Goal: Task Accomplishment & Management: Complete application form

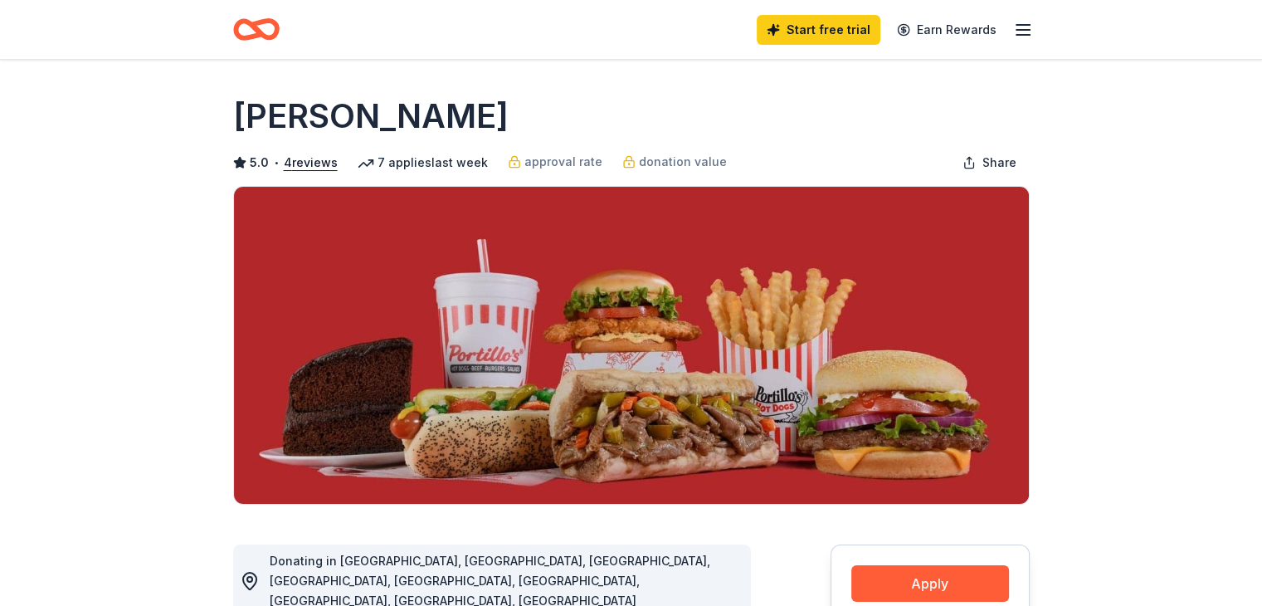
click at [1023, 32] on icon "button" at bounding box center [1023, 30] width 20 height 20
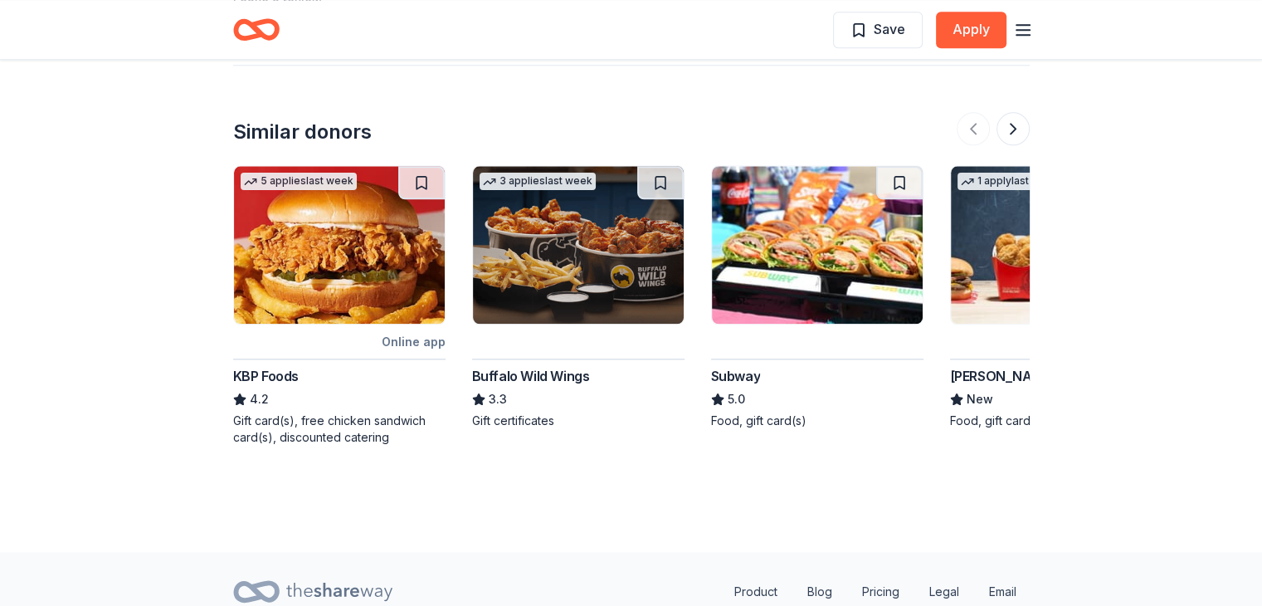
scroll to position [2019, 0]
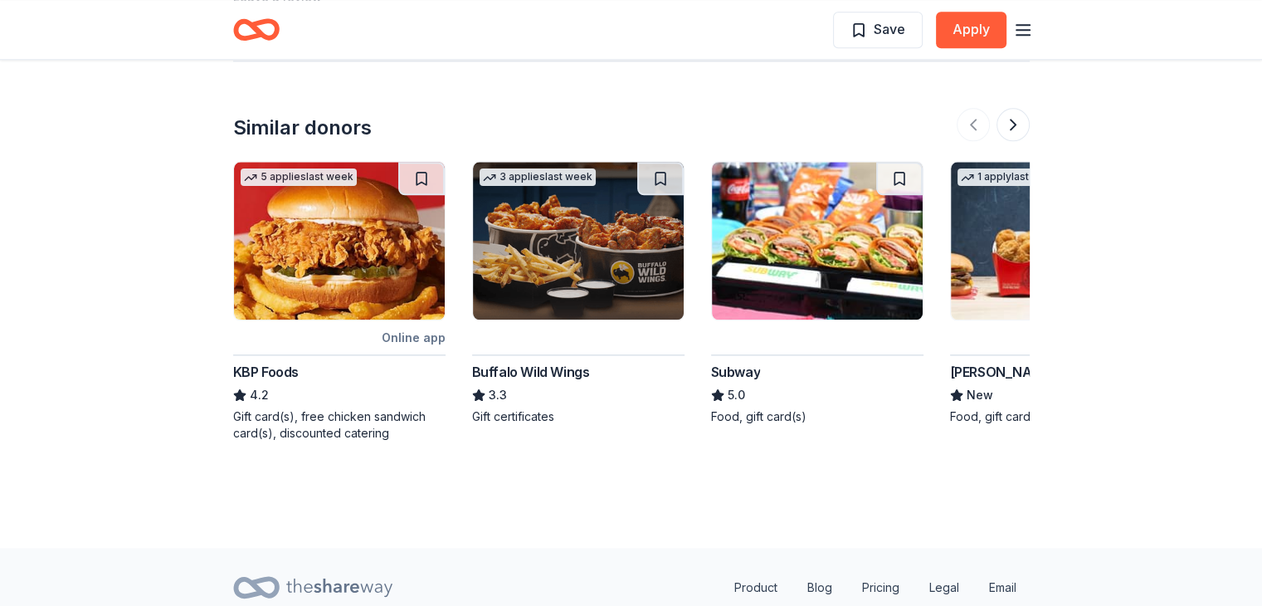
click at [757, 209] on img at bounding box center [817, 241] width 211 height 158
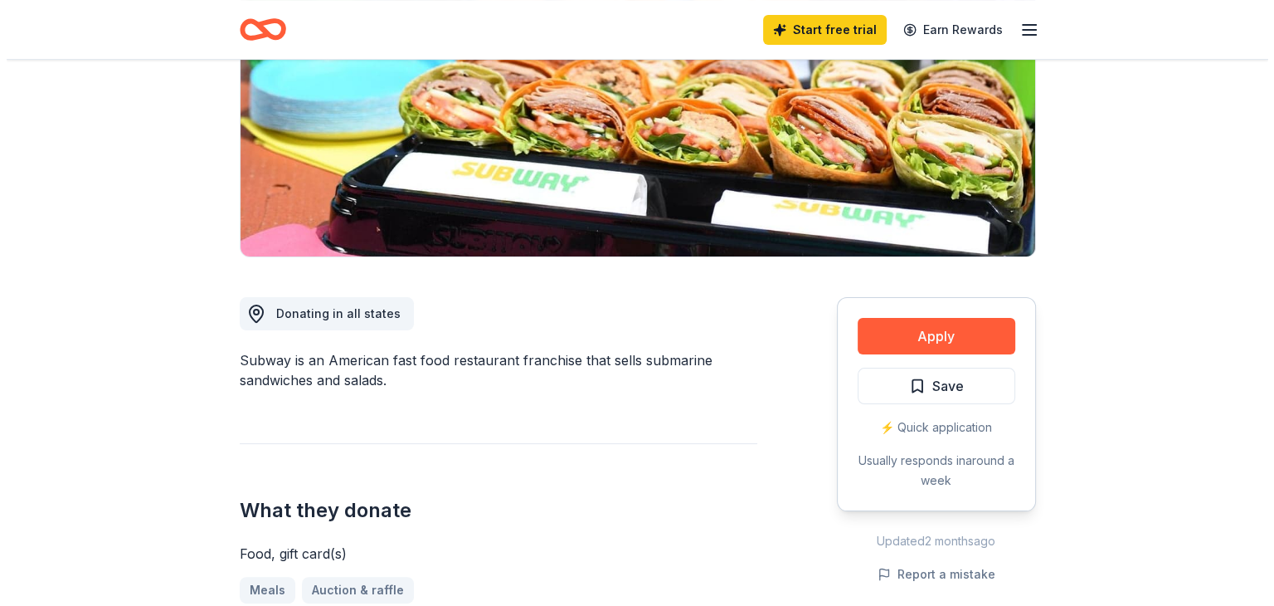
scroll to position [249, 0]
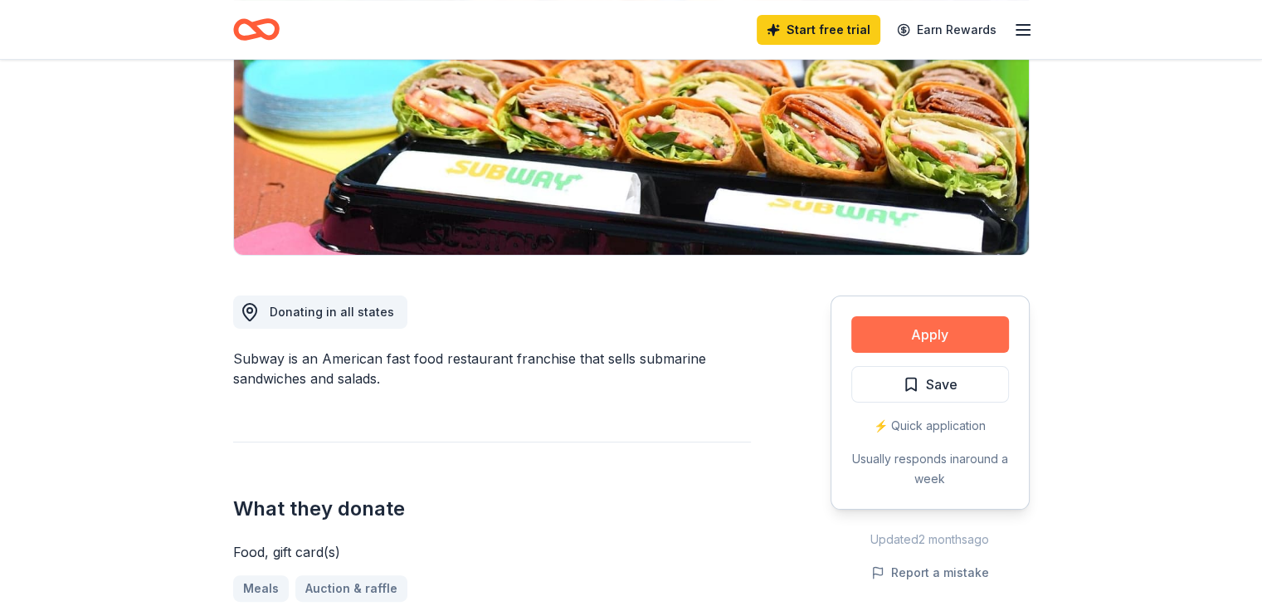
click at [911, 333] on button "Apply" at bounding box center [930, 334] width 158 height 37
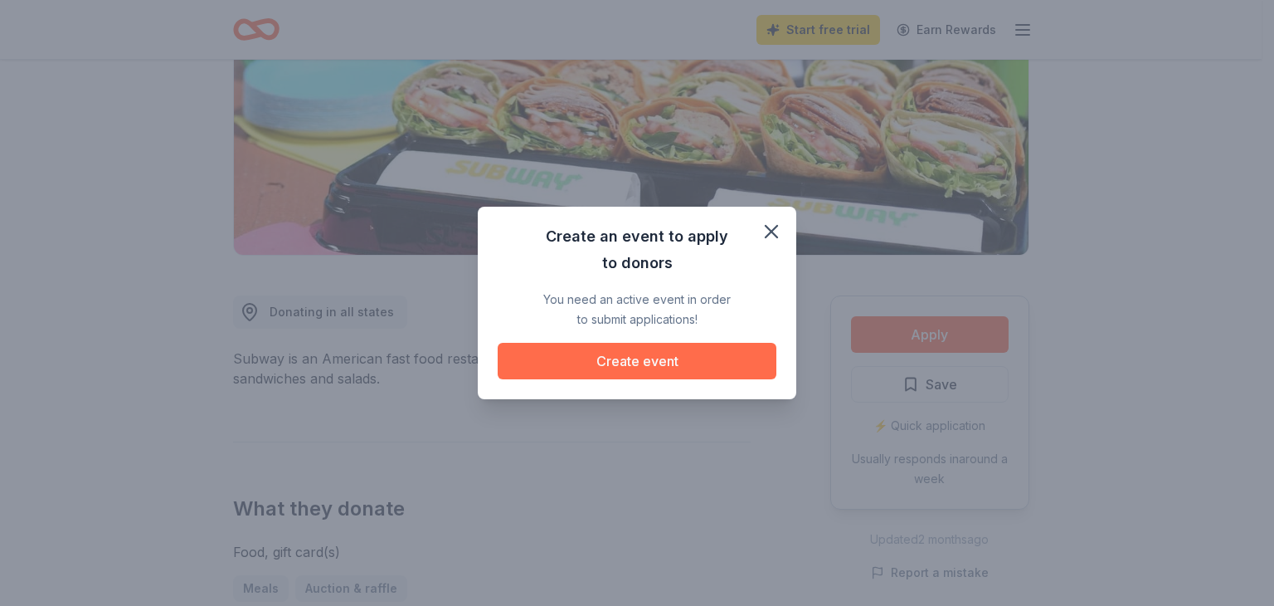
click at [680, 348] on button "Create event" at bounding box center [637, 361] width 279 height 37
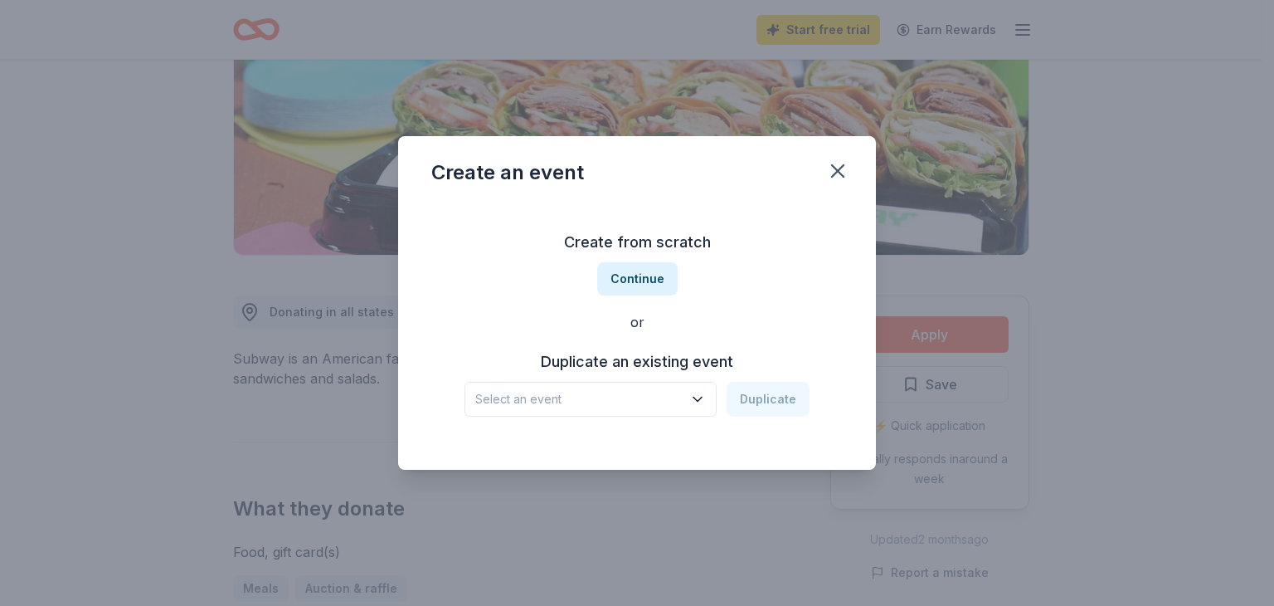
click at [660, 403] on span "Select an event" at bounding box center [578, 399] width 207 height 20
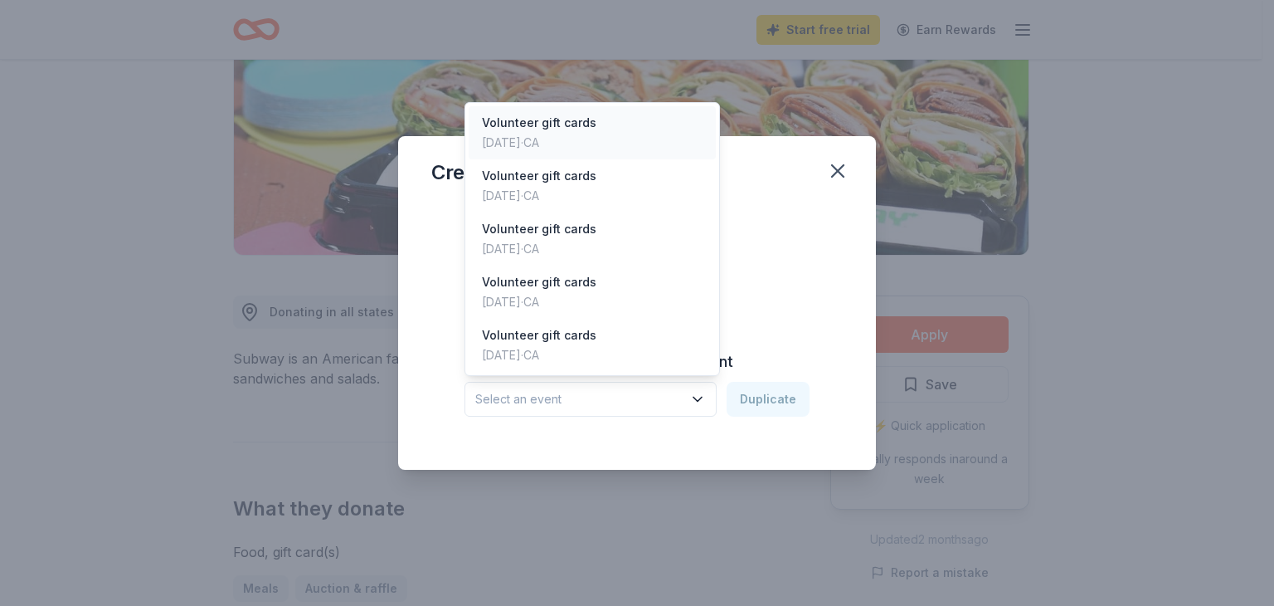
click at [551, 134] on div "Apr 04, 2025 · CA" at bounding box center [539, 143] width 114 height 20
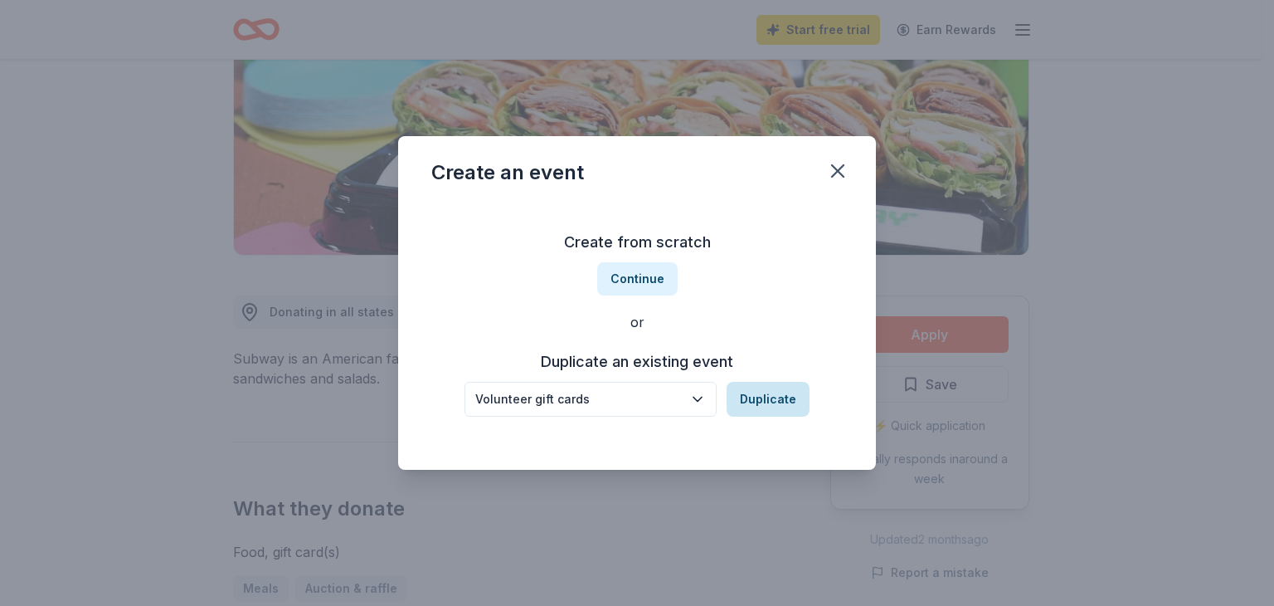
click at [760, 409] on button "Duplicate" at bounding box center [768, 399] width 83 height 35
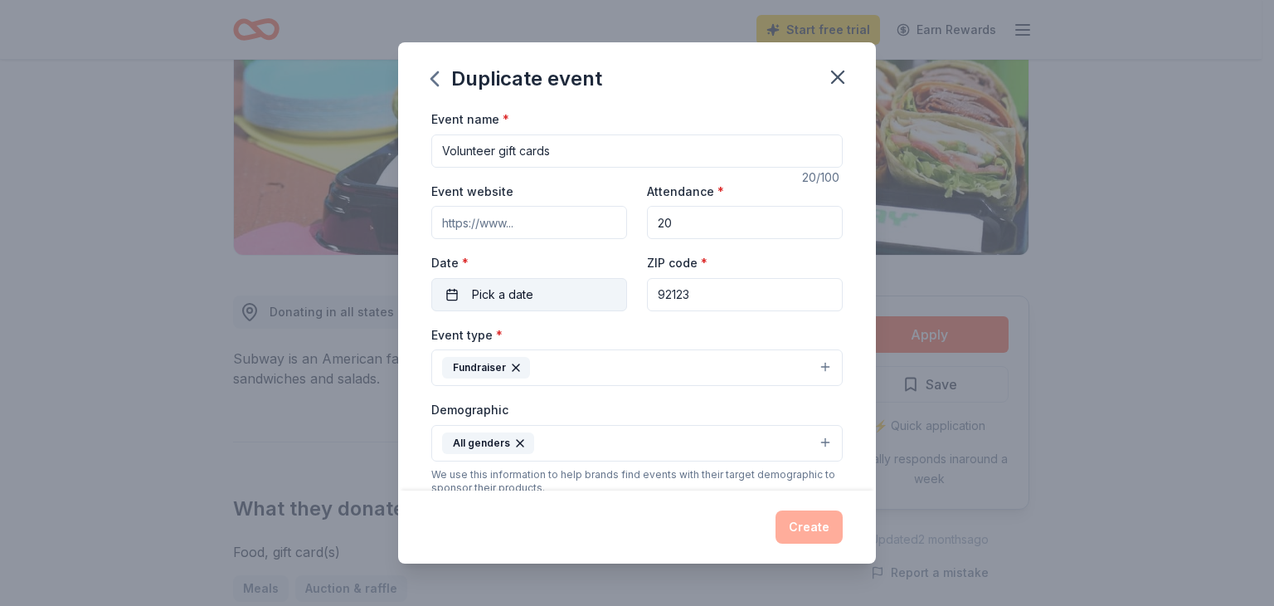
click at [539, 290] on button "Pick a date" at bounding box center [529, 294] width 196 height 33
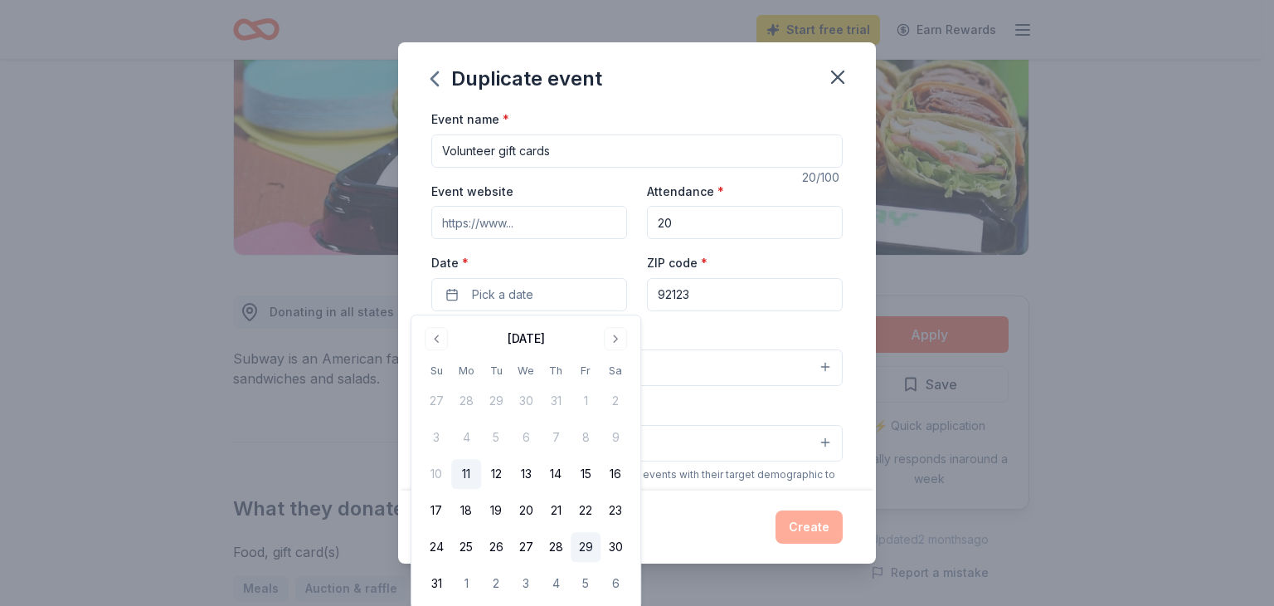
click at [595, 543] on button "29" at bounding box center [586, 547] width 30 height 30
click at [689, 343] on div "Event type * Fundraiser" at bounding box center [637, 355] width 412 height 62
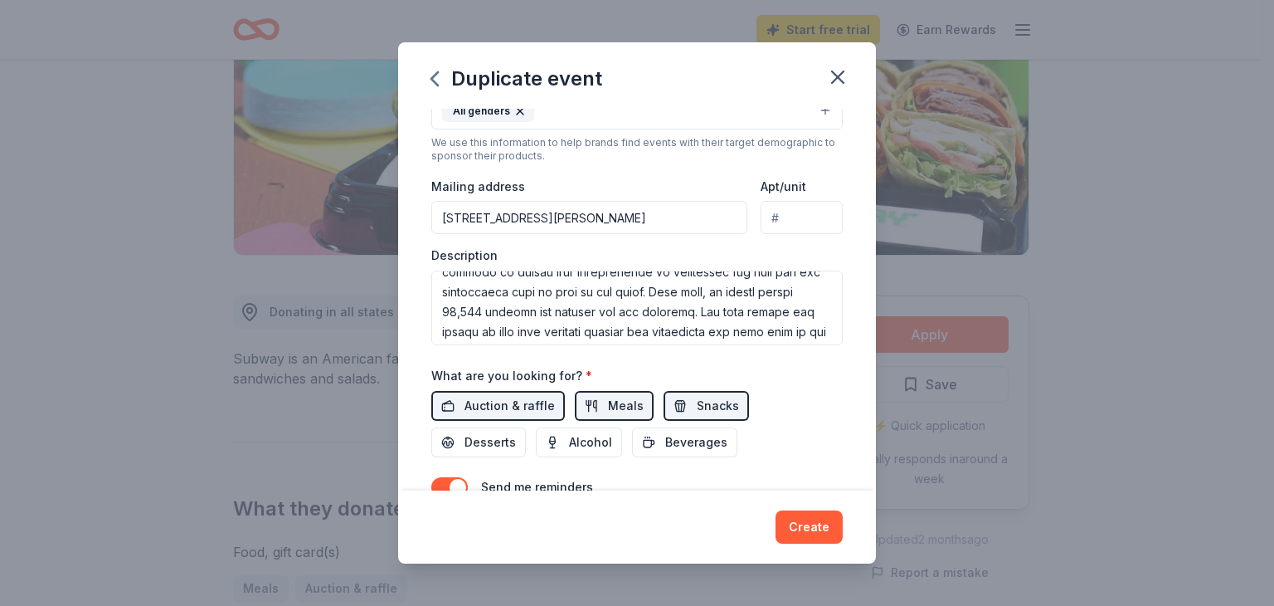
scroll to position [83, 0]
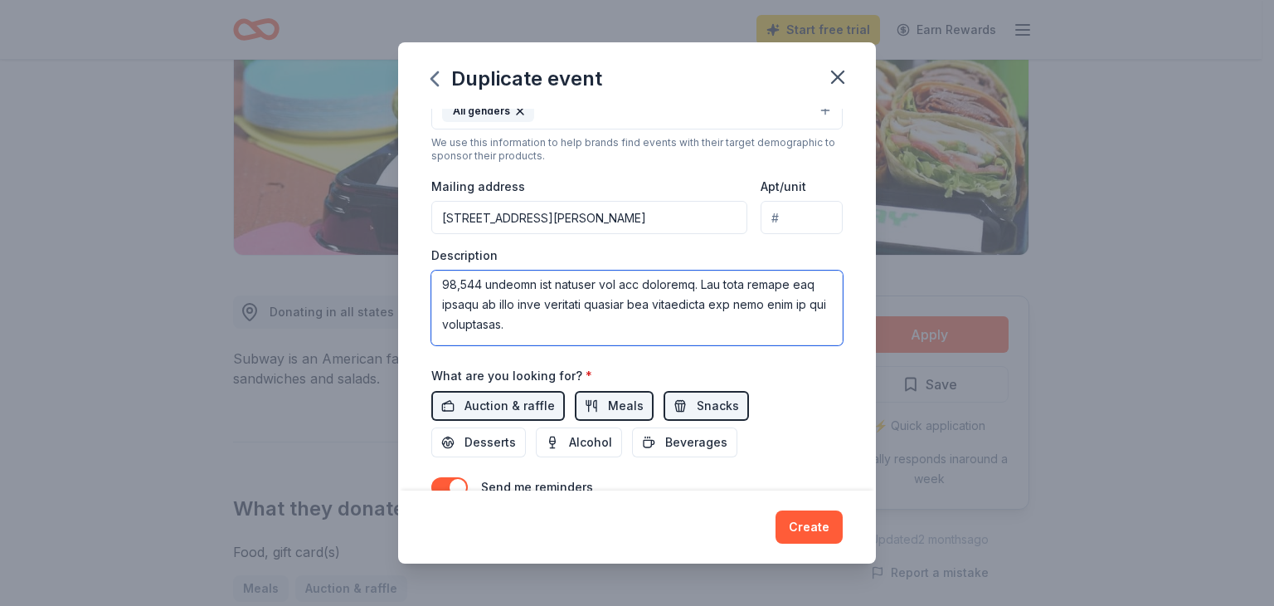
click at [767, 285] on textarea at bounding box center [637, 307] width 412 height 75
click at [771, 287] on textarea at bounding box center [637, 307] width 412 height 75
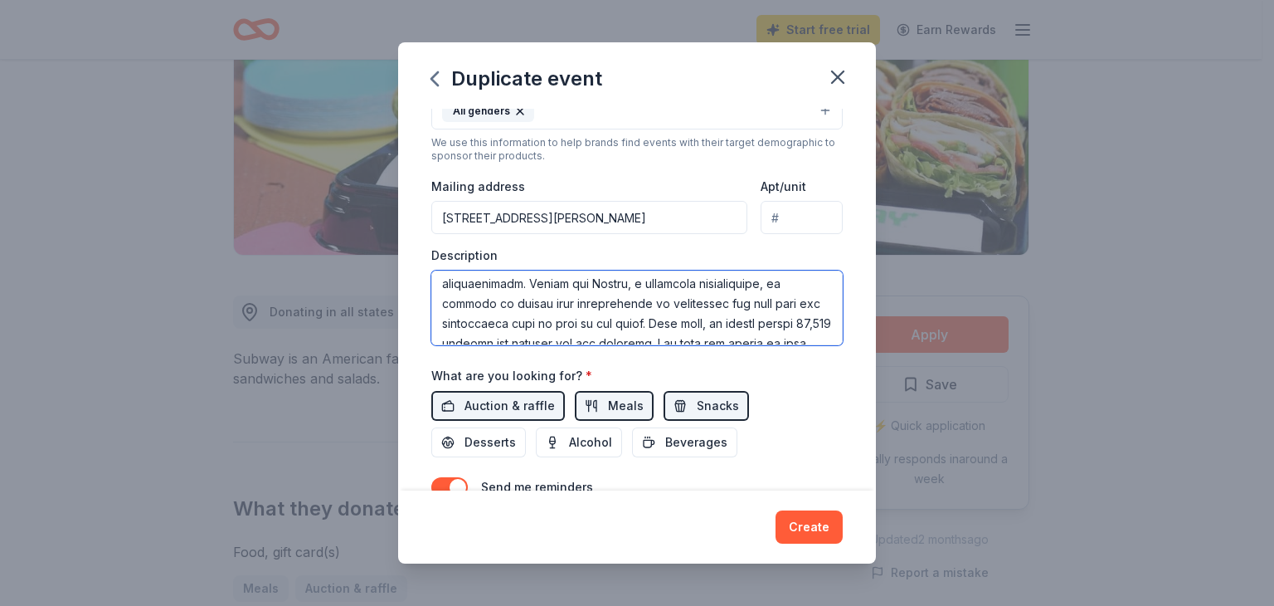
scroll to position [0, 0]
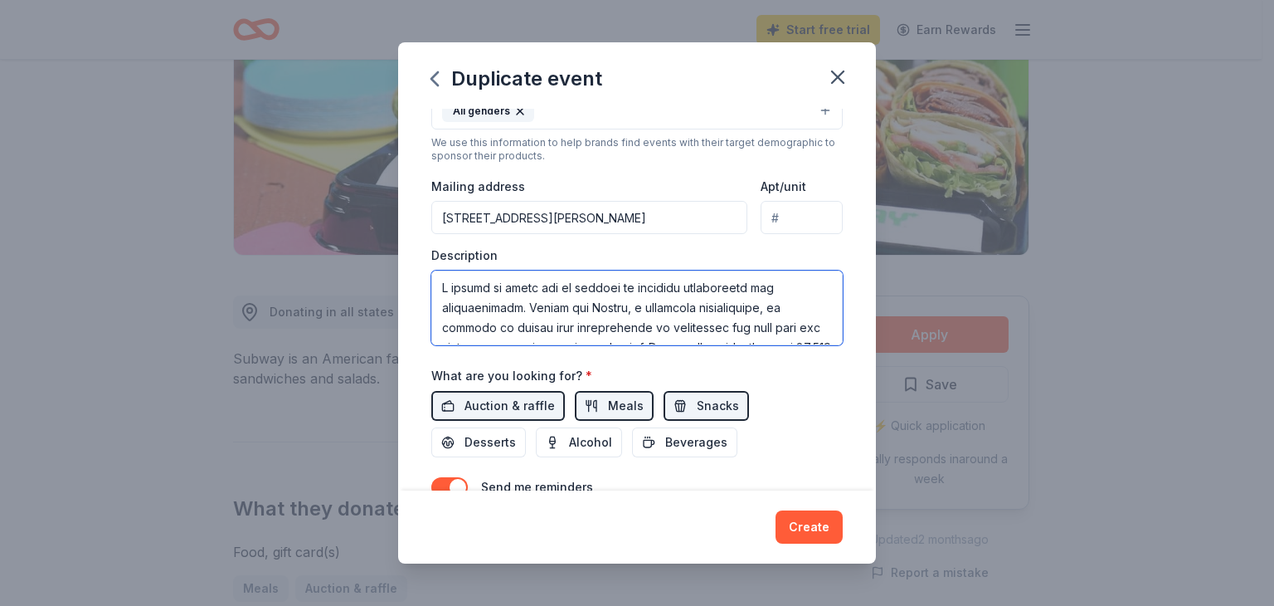
drag, startPoint x: 504, startPoint y: 326, endPoint x: 521, endPoint y: 324, distance: 17.6
click at [521, 324] on textarea at bounding box center [637, 307] width 412 height 75
click at [767, 326] on textarea at bounding box center [637, 307] width 412 height 75
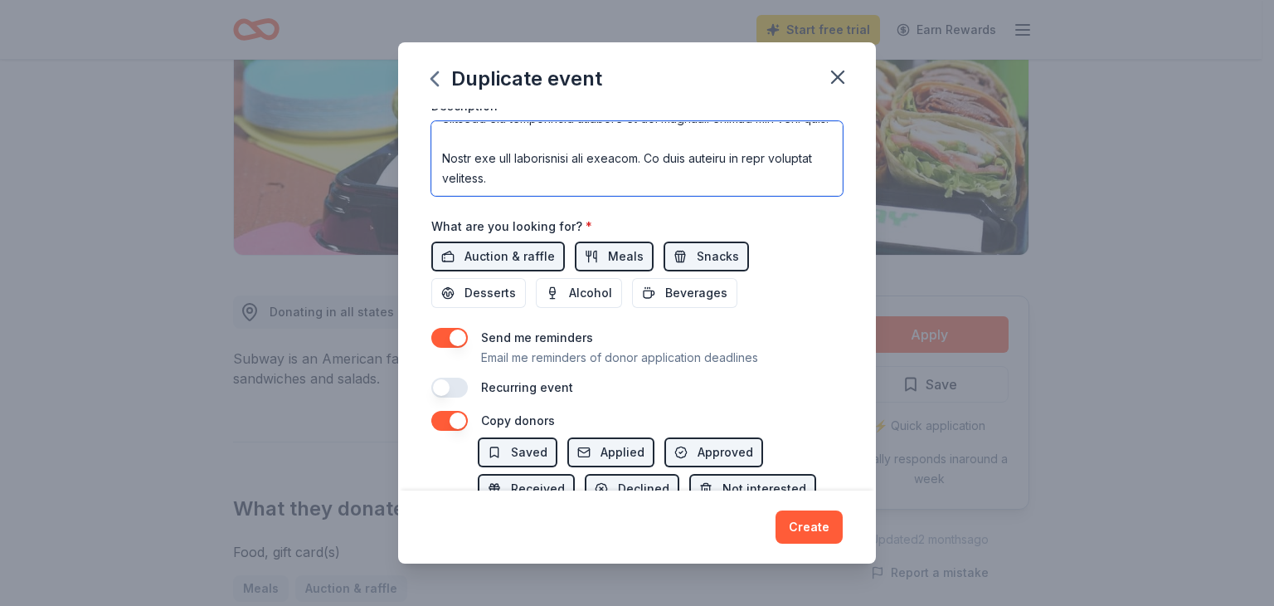
scroll to position [498, 0]
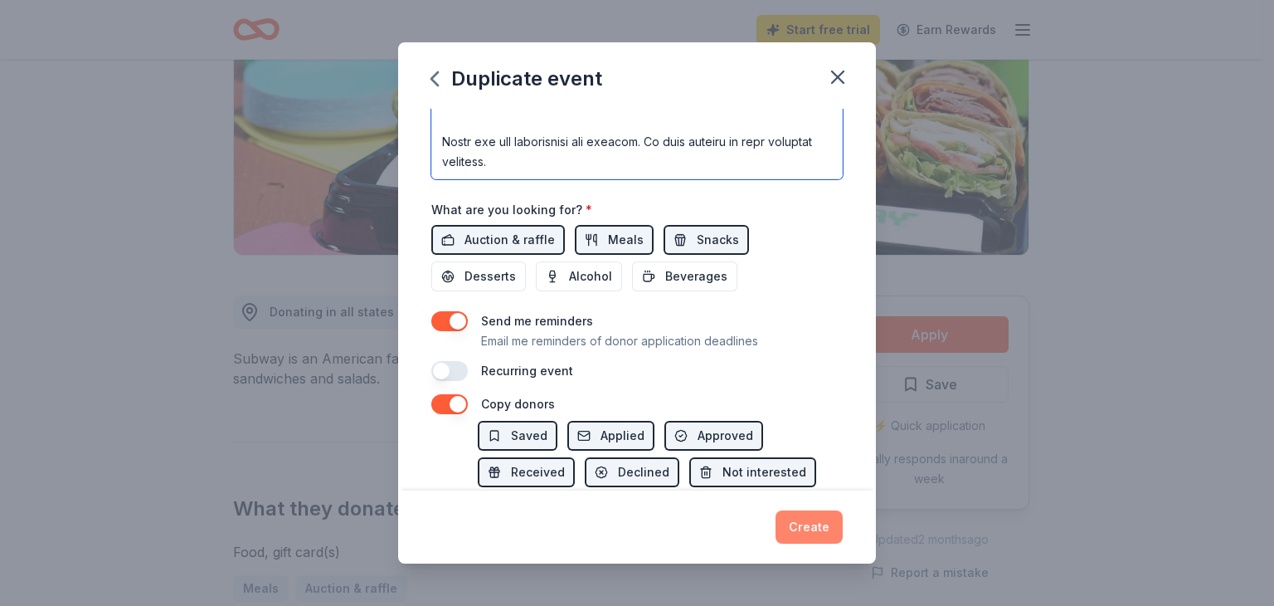
type textarea "I wanted to reach out to discuss an exciting opportunity for collaboration. Dre…"
click at [821, 533] on button "Create" at bounding box center [809, 526] width 67 height 33
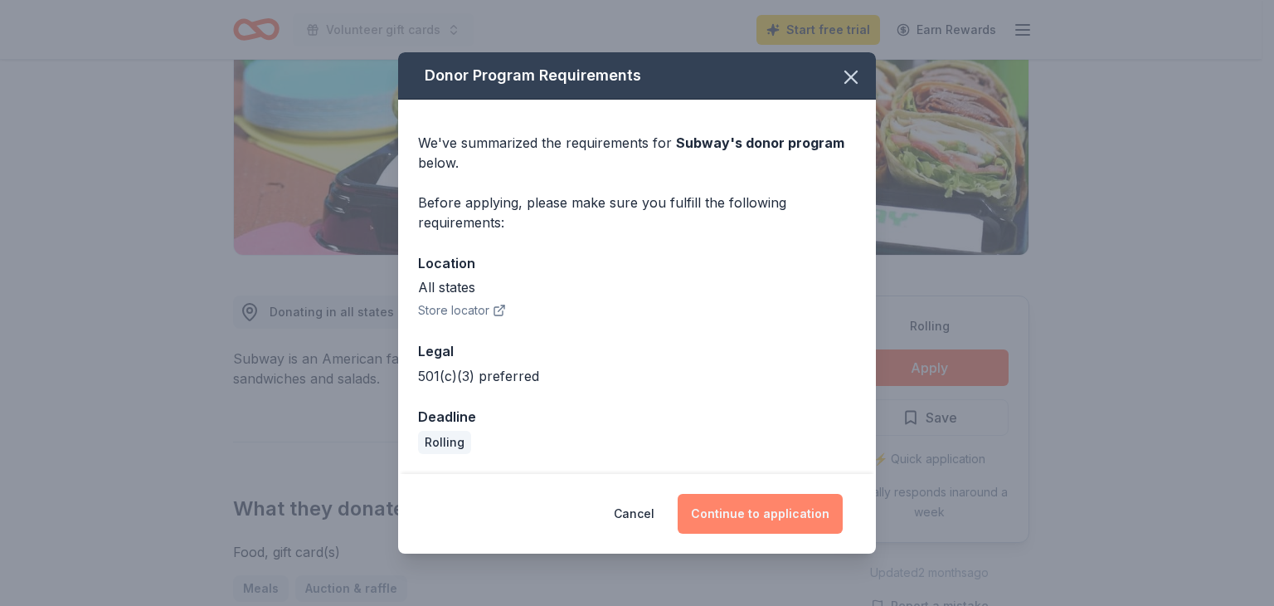
click at [788, 516] on button "Continue to application" at bounding box center [760, 514] width 165 height 40
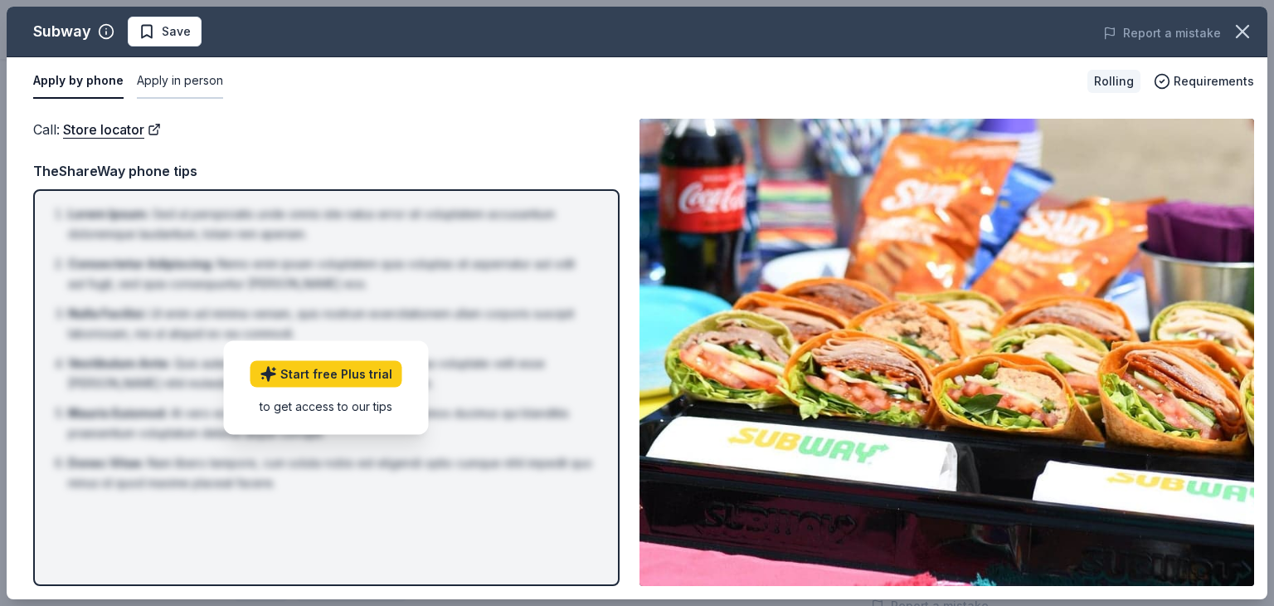
click at [166, 67] on button "Apply in person" at bounding box center [180, 81] width 86 height 35
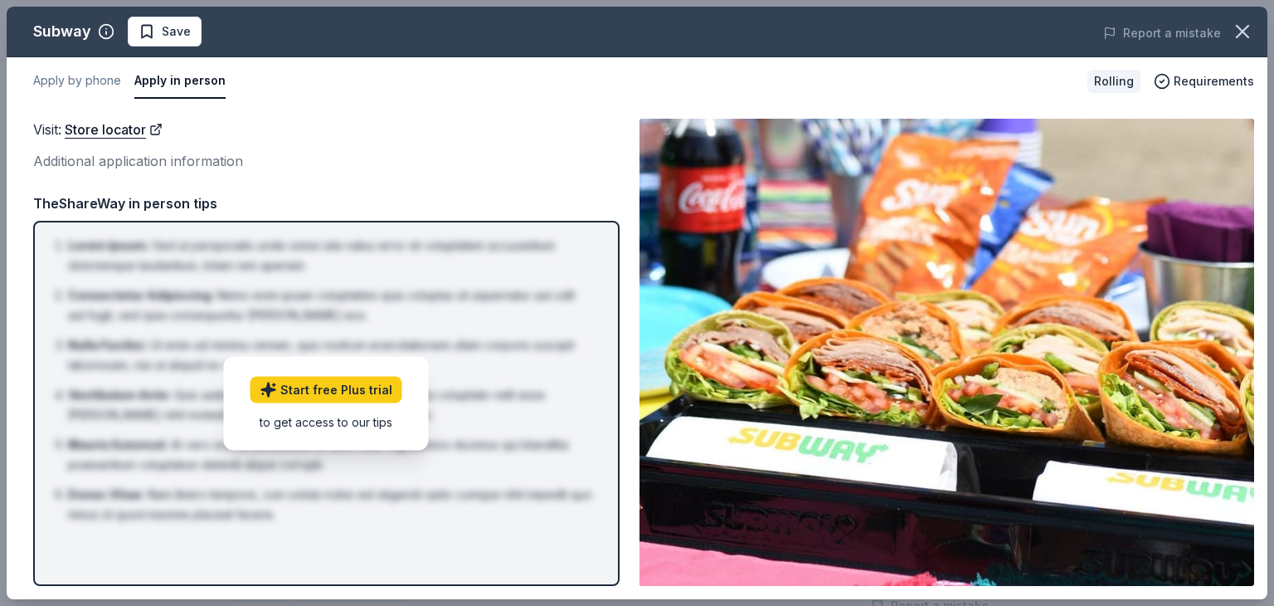
click at [181, 80] on button "Apply in person" at bounding box center [179, 81] width 91 height 35
click at [90, 77] on button "Apply by phone" at bounding box center [77, 81] width 88 height 35
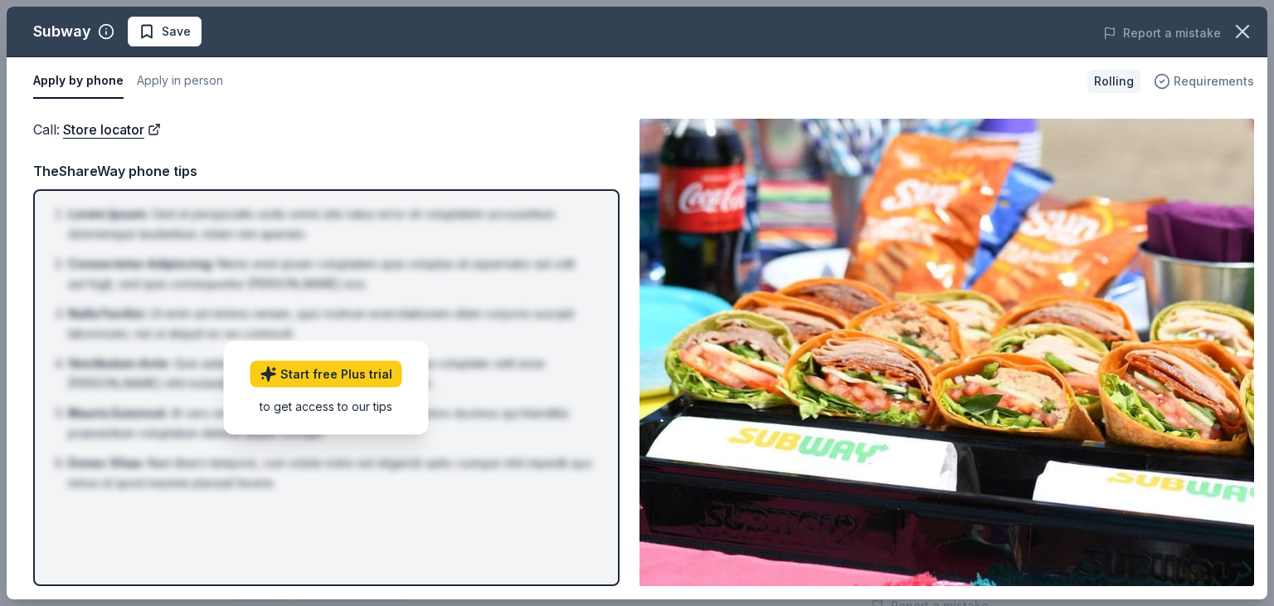
click at [1185, 82] on span "Requirements" at bounding box center [1214, 81] width 80 height 20
click at [1255, 35] on button "button" at bounding box center [1243, 31] width 37 height 37
